Goal: Use online tool/utility

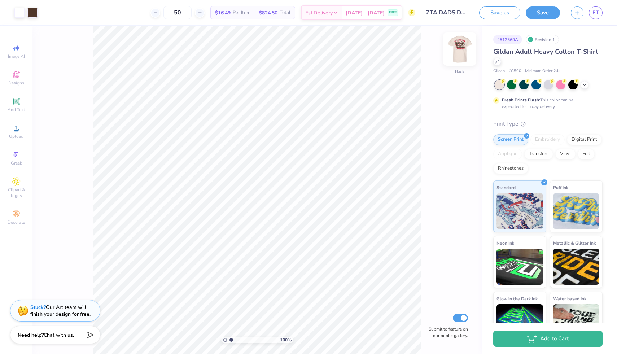
click at [460, 43] on img at bounding box center [459, 49] width 29 height 29
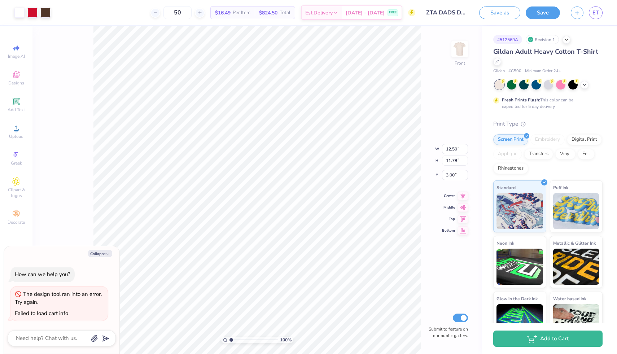
type textarea "x"
type input "4.53"
click at [543, 15] on button "Save" at bounding box center [542, 11] width 34 height 13
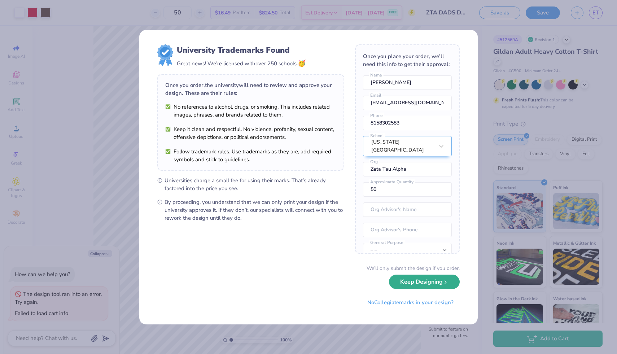
click at [429, 285] on button "Keep Designing" at bounding box center [424, 281] width 71 height 15
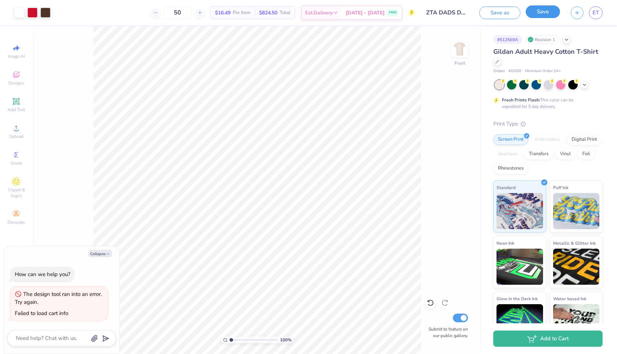
click at [536, 14] on button "Save" at bounding box center [542, 11] width 34 height 13
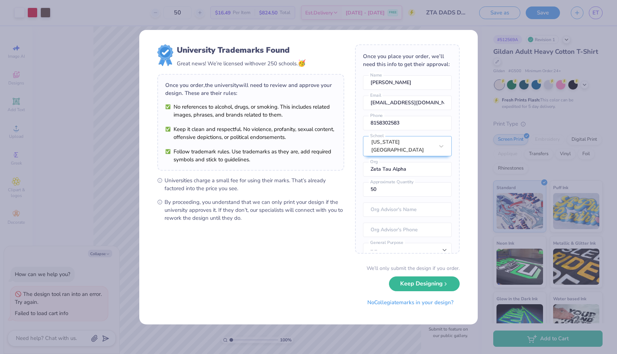
click at [596, 18] on div "University Trademarks Found Great news! We’re licensed with over 250 schools. 🥳…" at bounding box center [308, 177] width 617 height 354
click at [427, 283] on button "Keep Designing" at bounding box center [424, 281] width 71 height 15
type textarea "x"
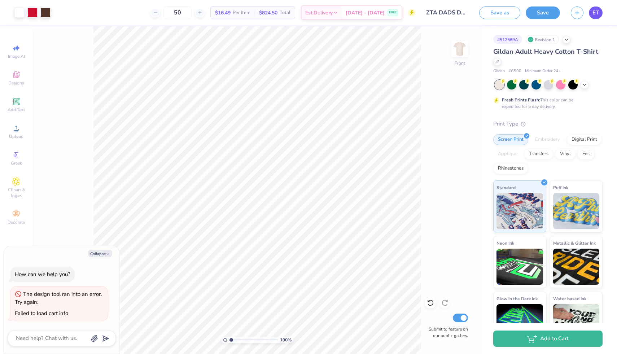
click at [591, 14] on link "ET" at bounding box center [596, 12] width 14 height 13
